Goal: Book appointment/travel/reservation

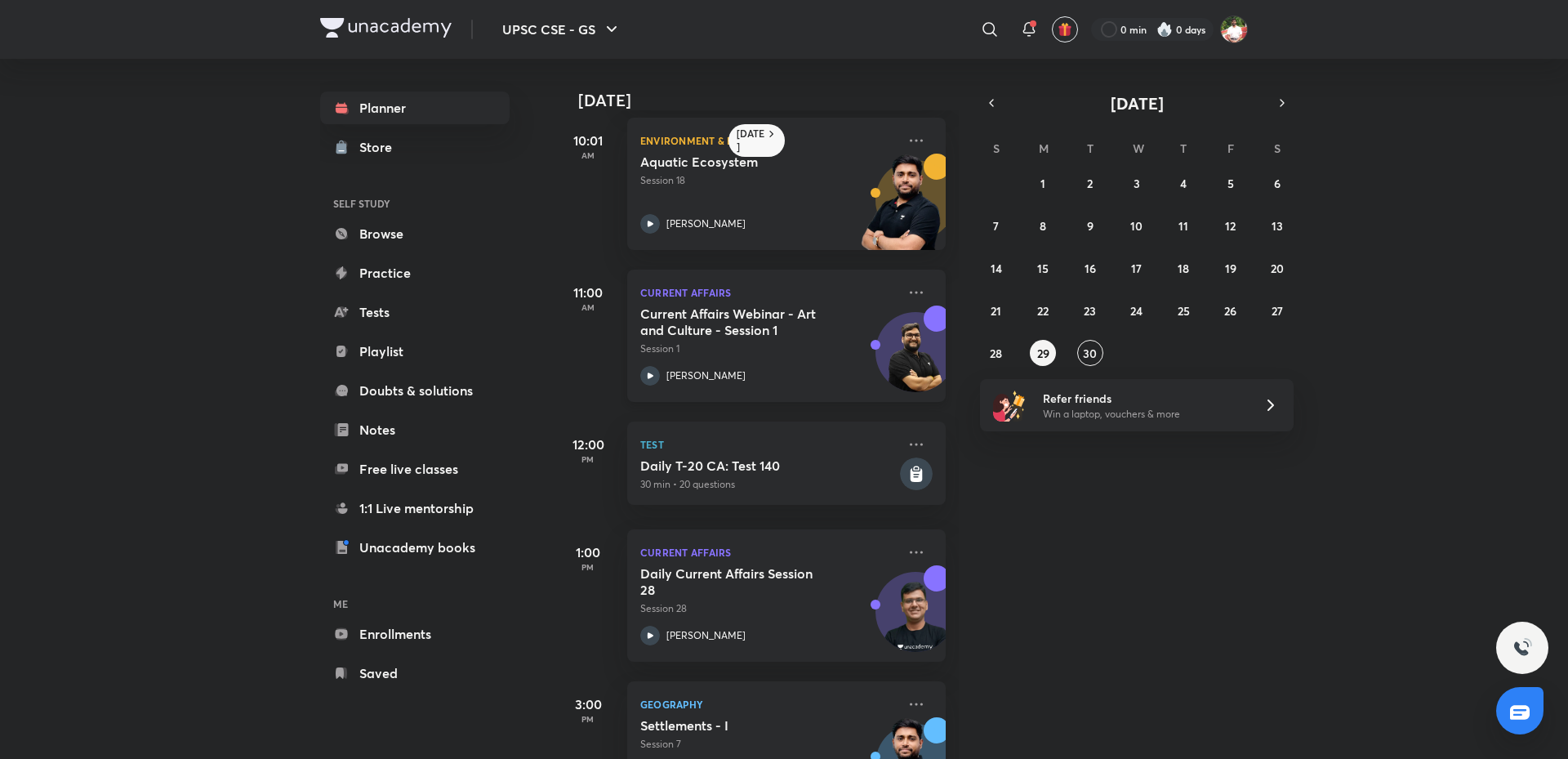
scroll to position [245, 0]
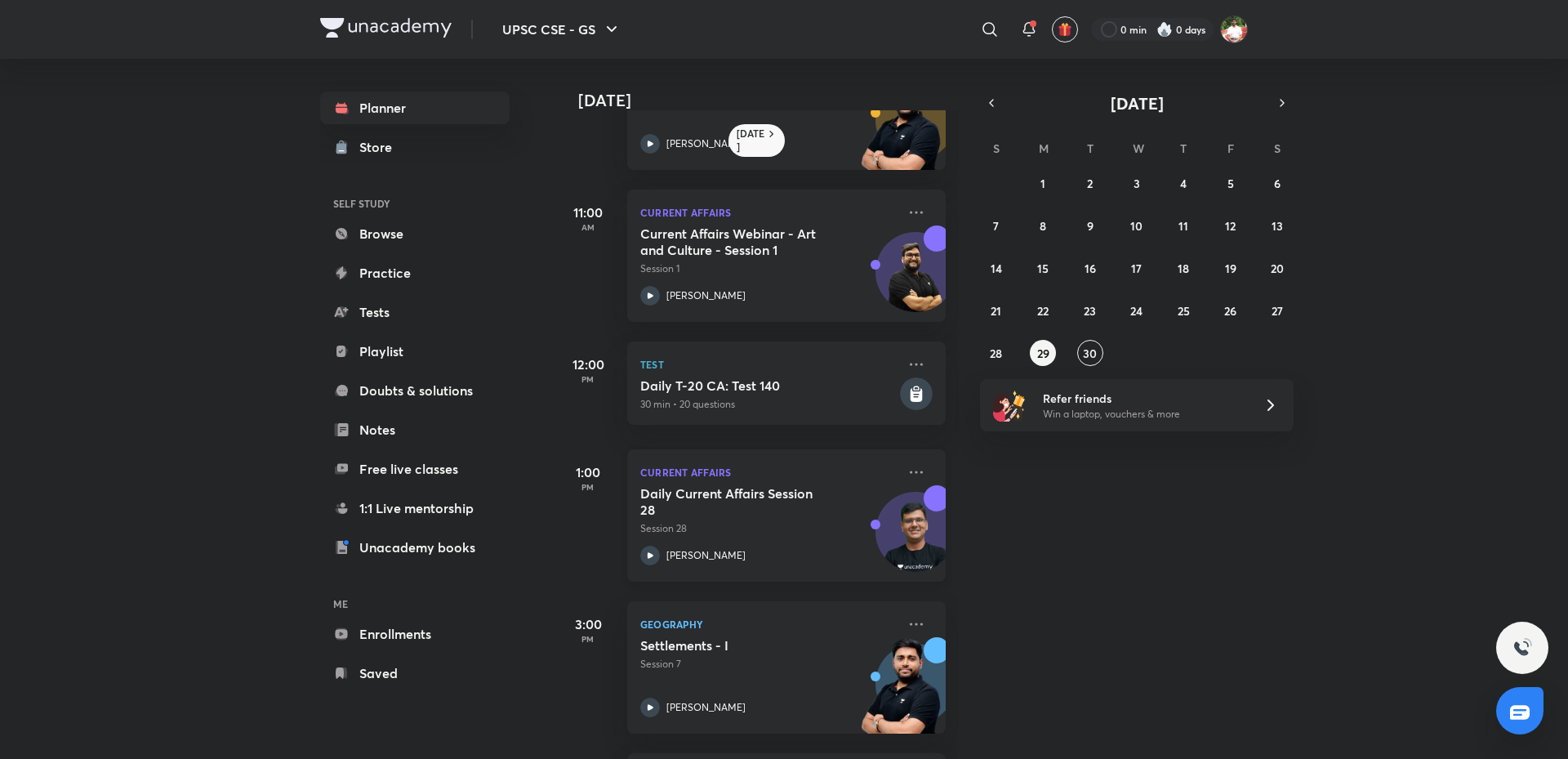
click at [759, 502] on h5 "Daily Current Affairs Session 28" at bounding box center [742, 501] width 203 height 32
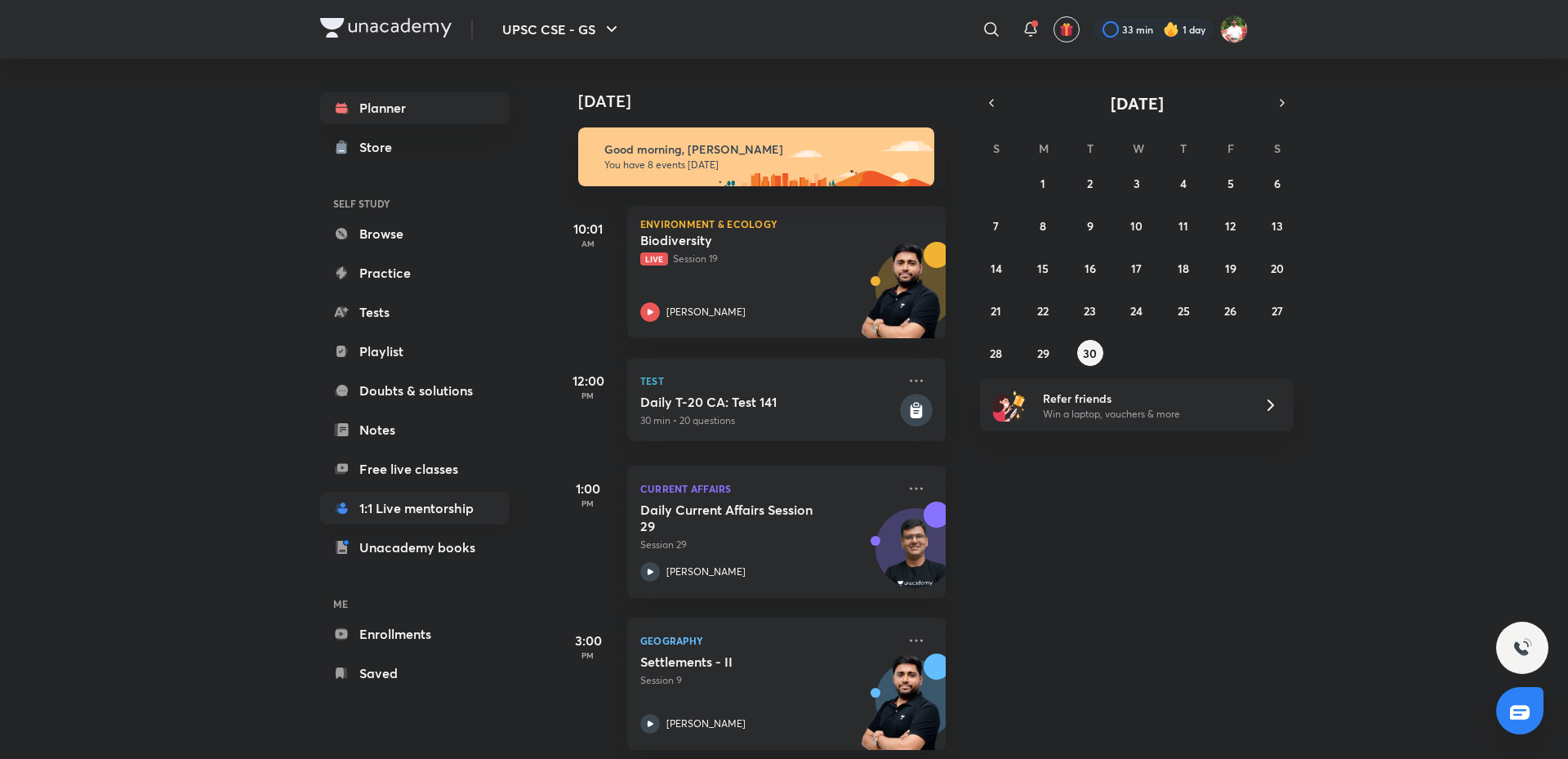
click at [422, 497] on link "1:1 Live mentorship" at bounding box center [415, 507] width 189 height 32
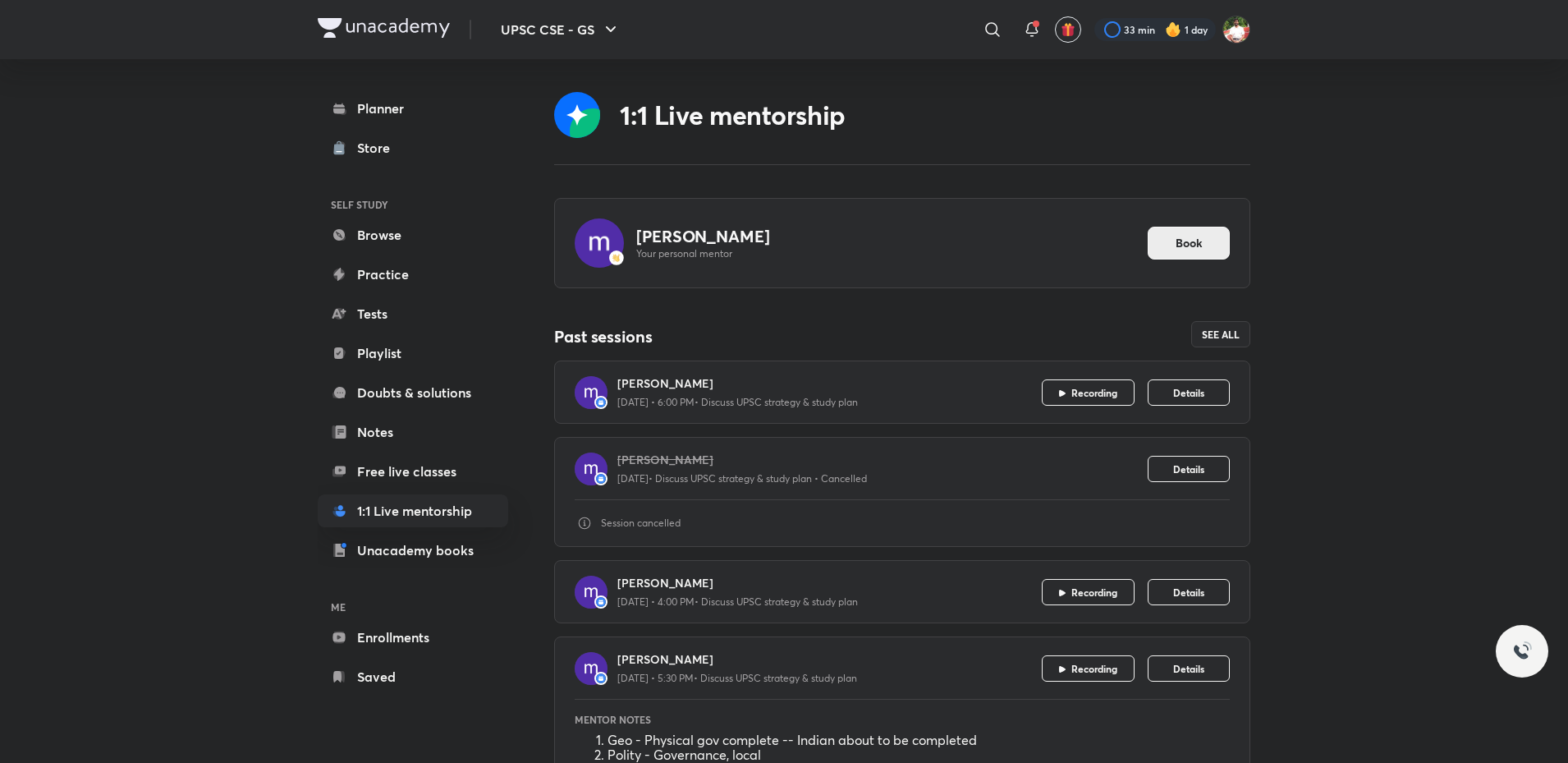
click at [1198, 242] on span "Book" at bounding box center [1189, 243] width 27 height 17
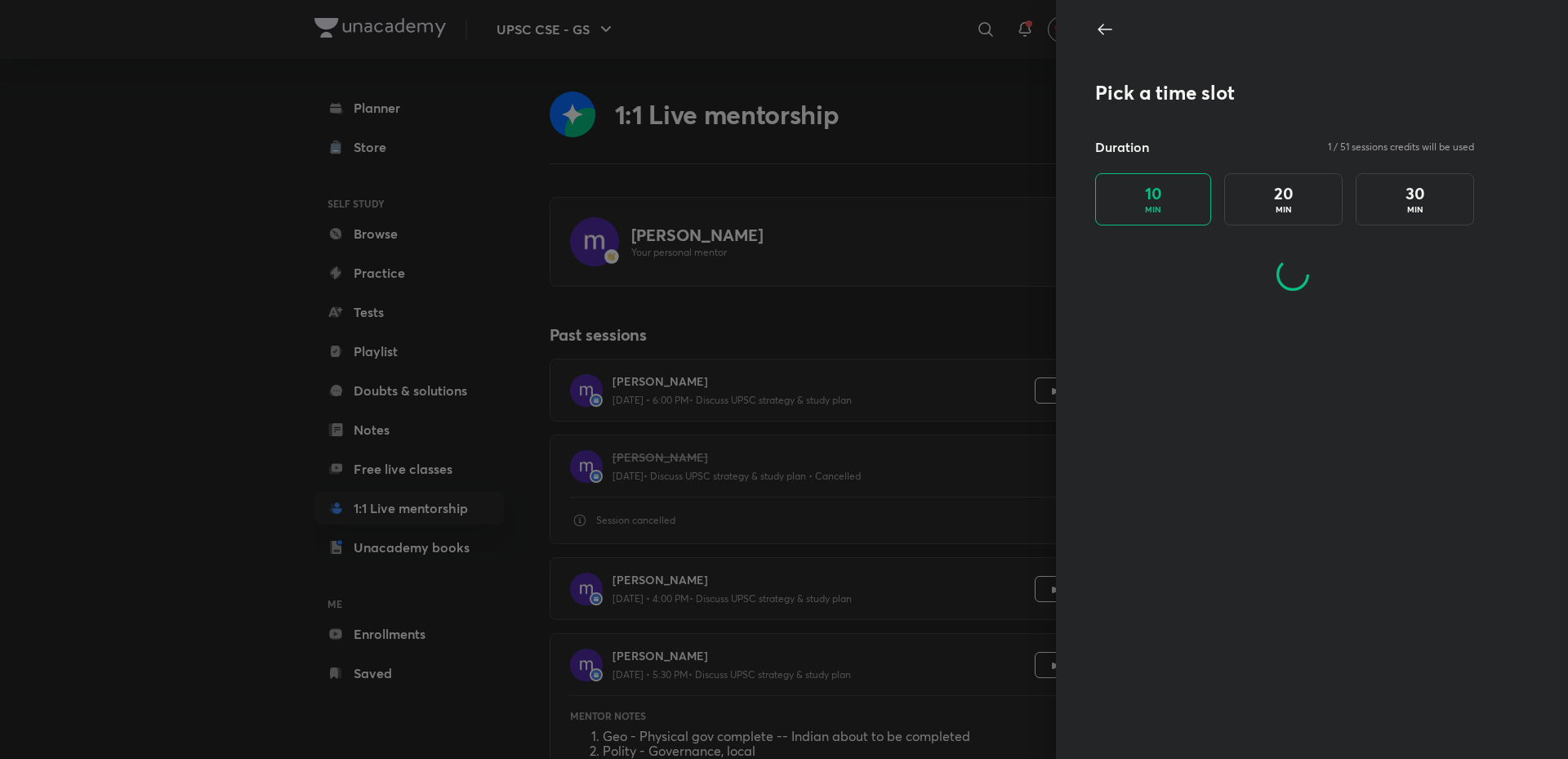
click at [1271, 203] on div "20 MIN" at bounding box center [1283, 199] width 119 height 52
click at [1168, 186] on div "10 MIN" at bounding box center [1153, 199] width 116 height 52
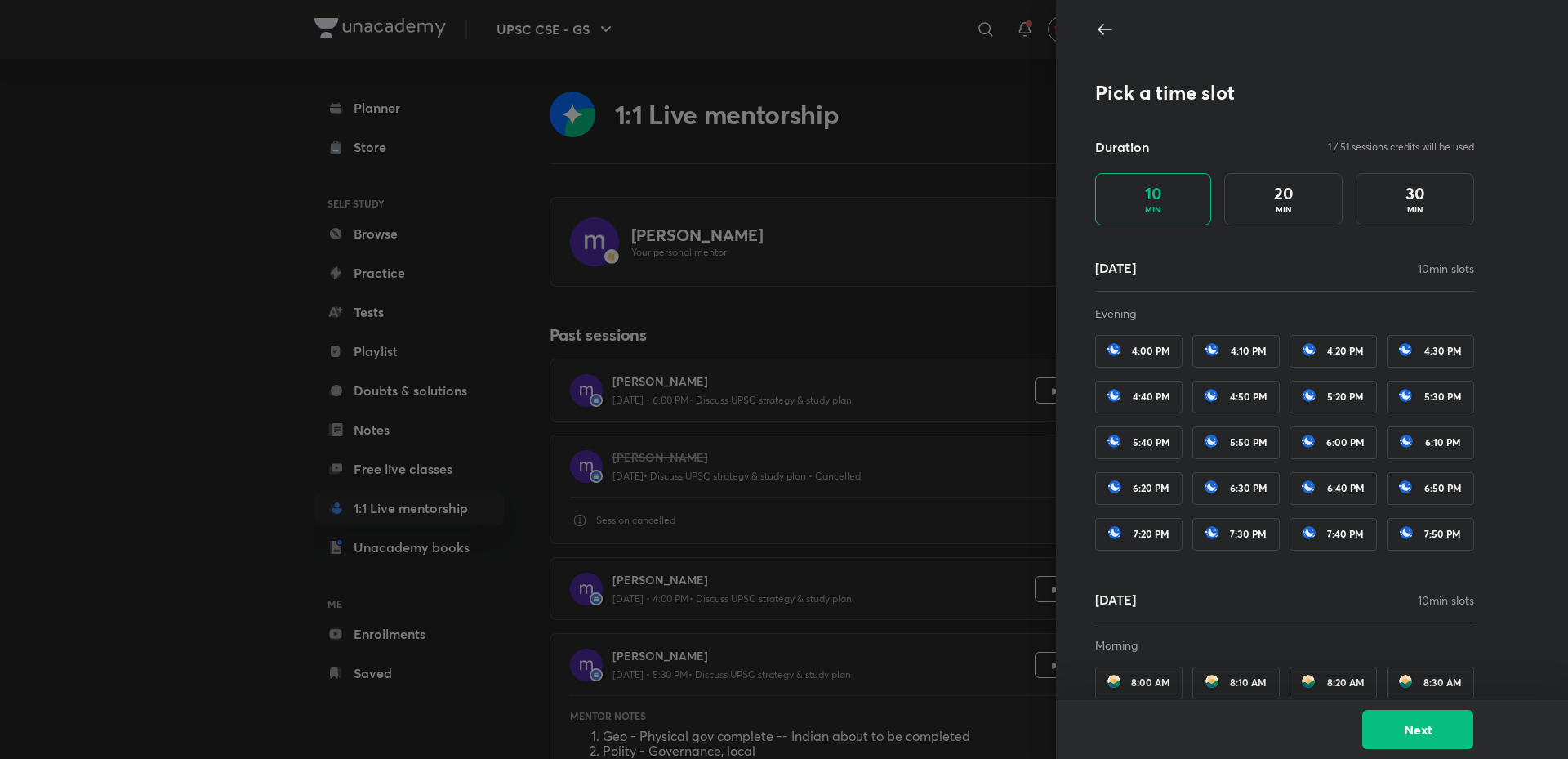
click at [1230, 535] on span "7:30 PM" at bounding box center [1248, 534] width 37 height 11
click at [1401, 537] on div "7:50 PM" at bounding box center [1431, 534] width 87 height 32
click at [1230, 538] on span "7:30 PM" at bounding box center [1248, 534] width 37 height 11
click at [1423, 739] on button "Next" at bounding box center [1418, 728] width 111 height 39
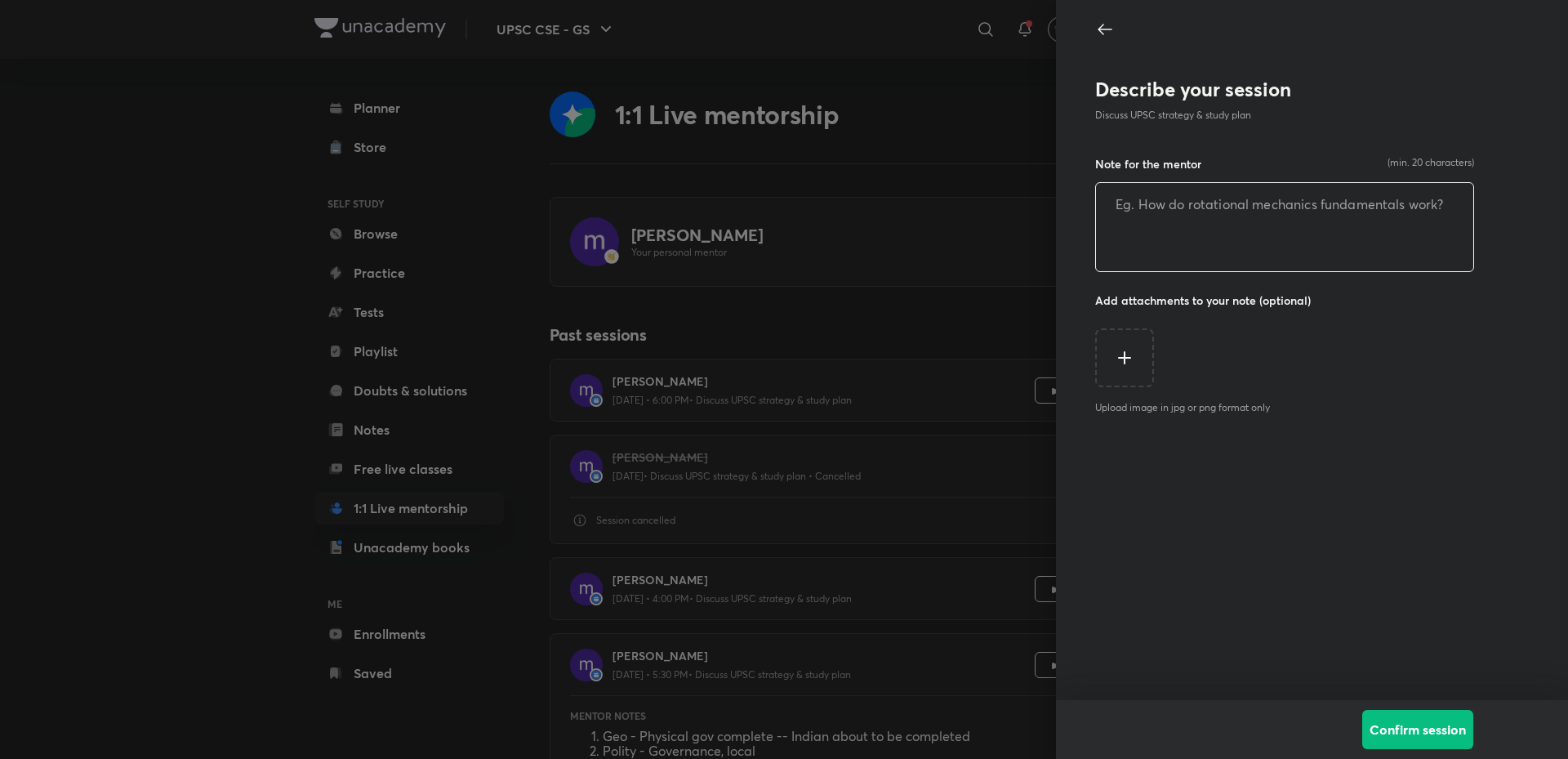
click at [1218, 252] on textarea at bounding box center [1285, 227] width 377 height 88
type textarea "o"
type textarea "n"
type textarea "discussion on next objectives and subjects"
drag, startPoint x: 1404, startPoint y: 722, endPoint x: 1397, endPoint y: 713, distance: 11.4
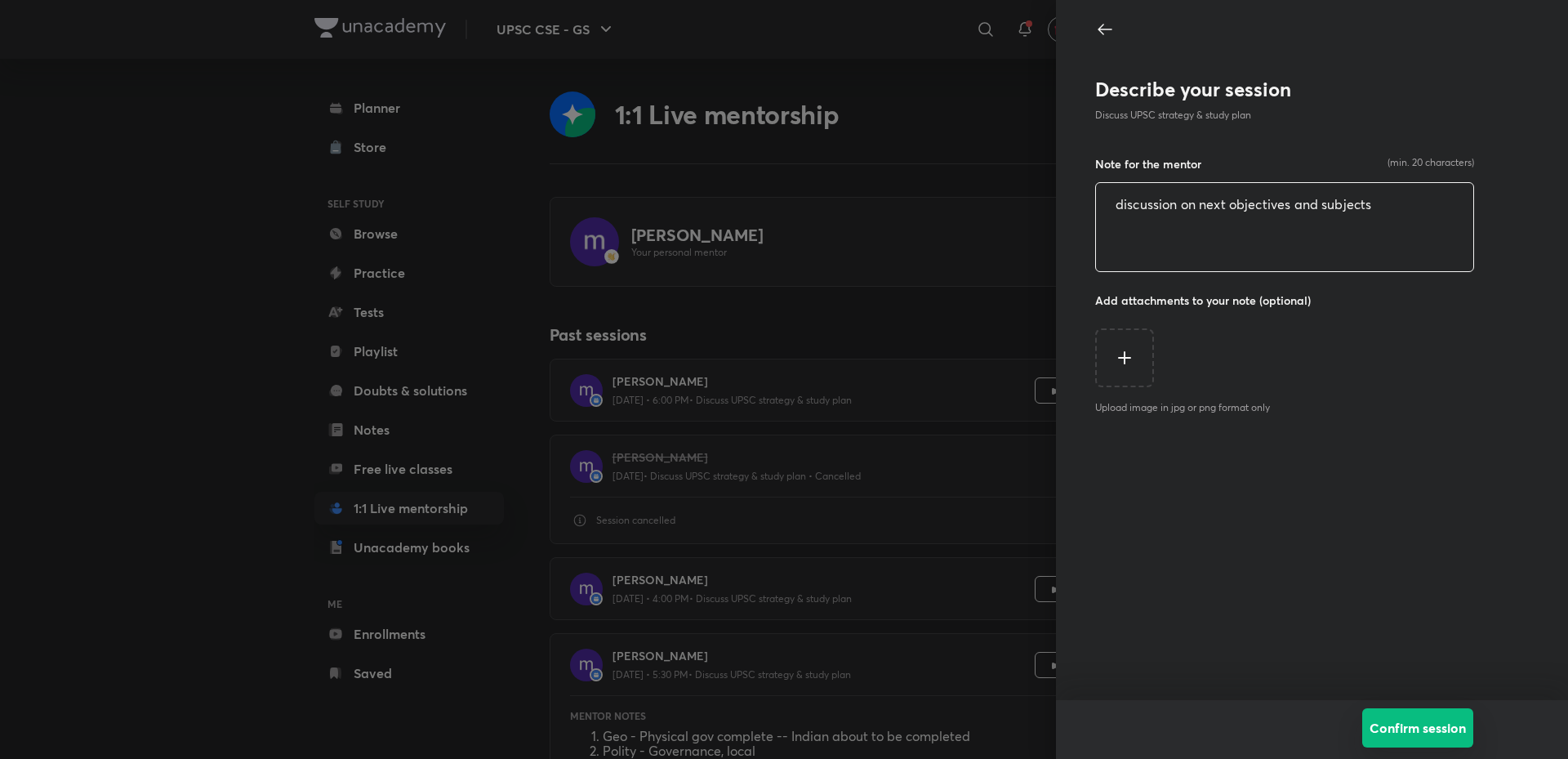
click at [1403, 721] on button "Confirm session" at bounding box center [1418, 728] width 111 height 39
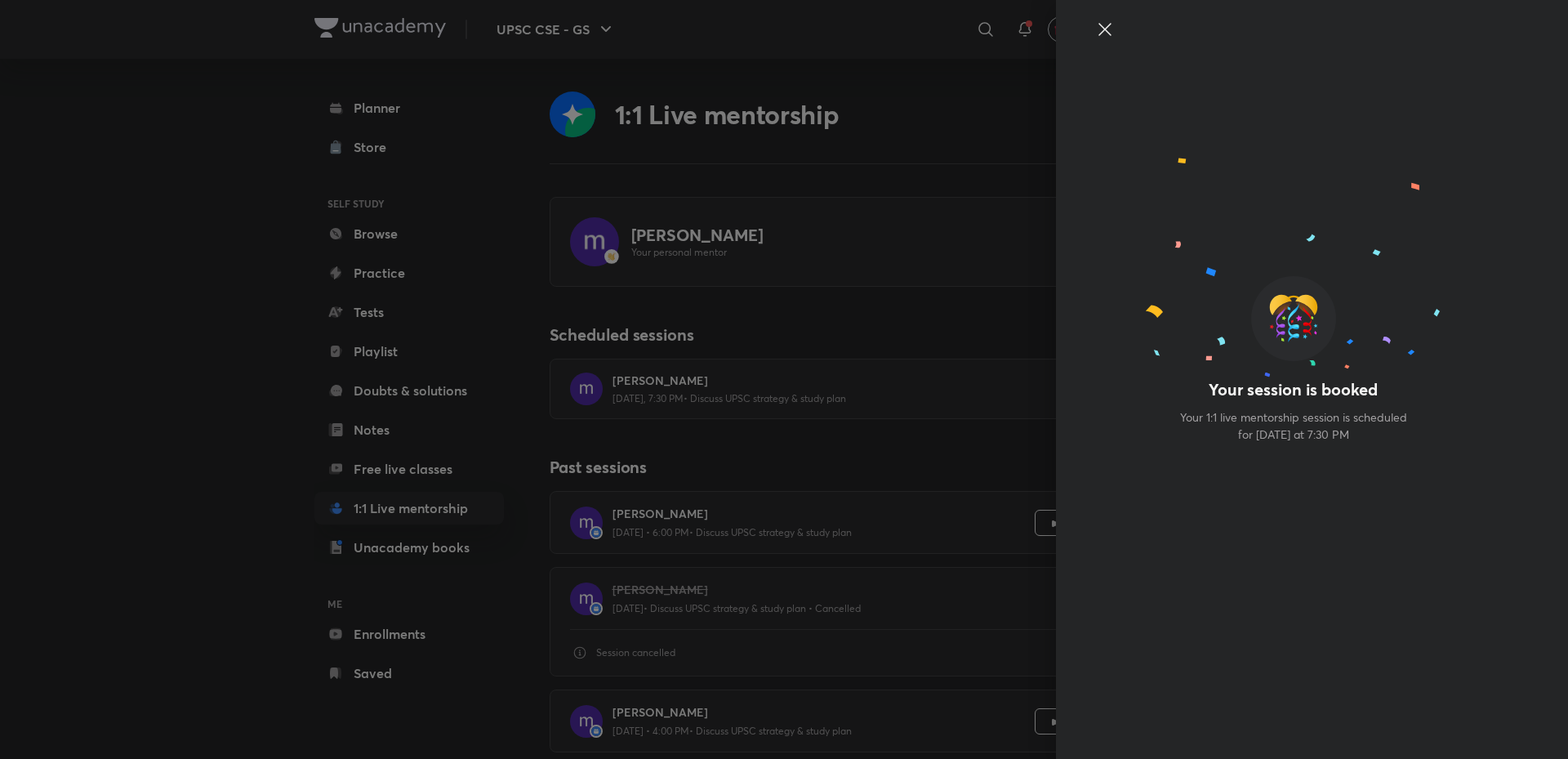
click at [1110, 23] on icon at bounding box center [1105, 29] width 19 height 19
